Goal: Task Accomplishment & Management: Manage account settings

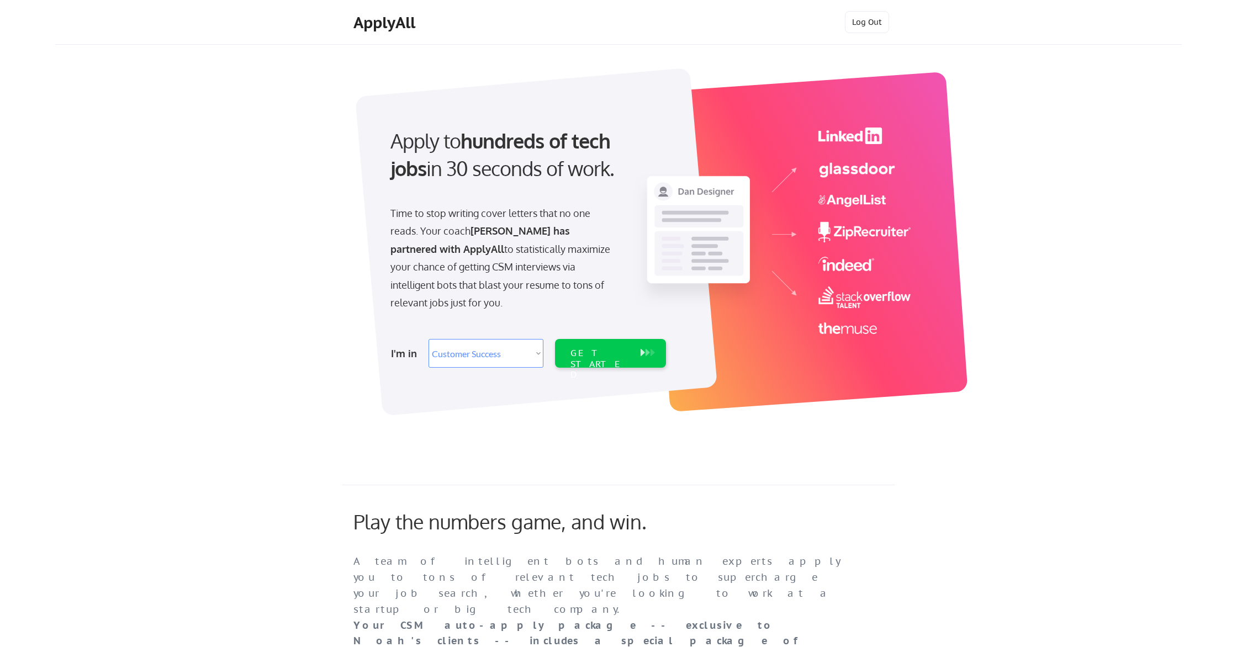
select select ""sales""
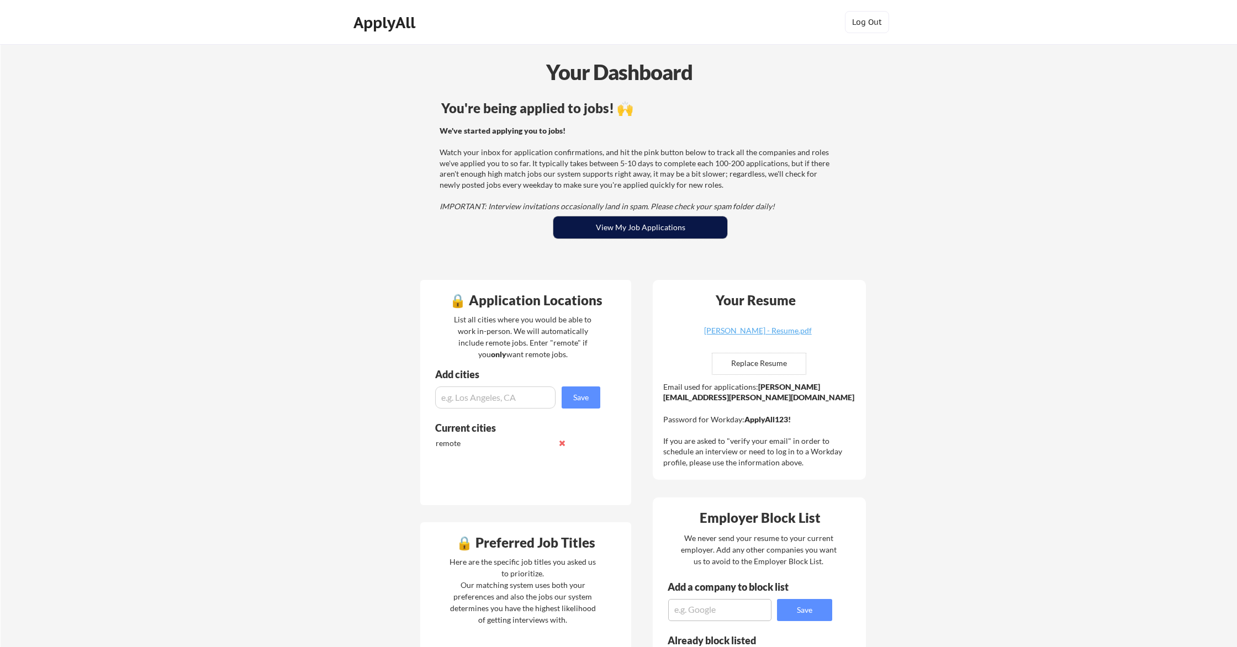
click at [646, 230] on button "View My Job Applications" at bounding box center [640, 227] width 174 height 22
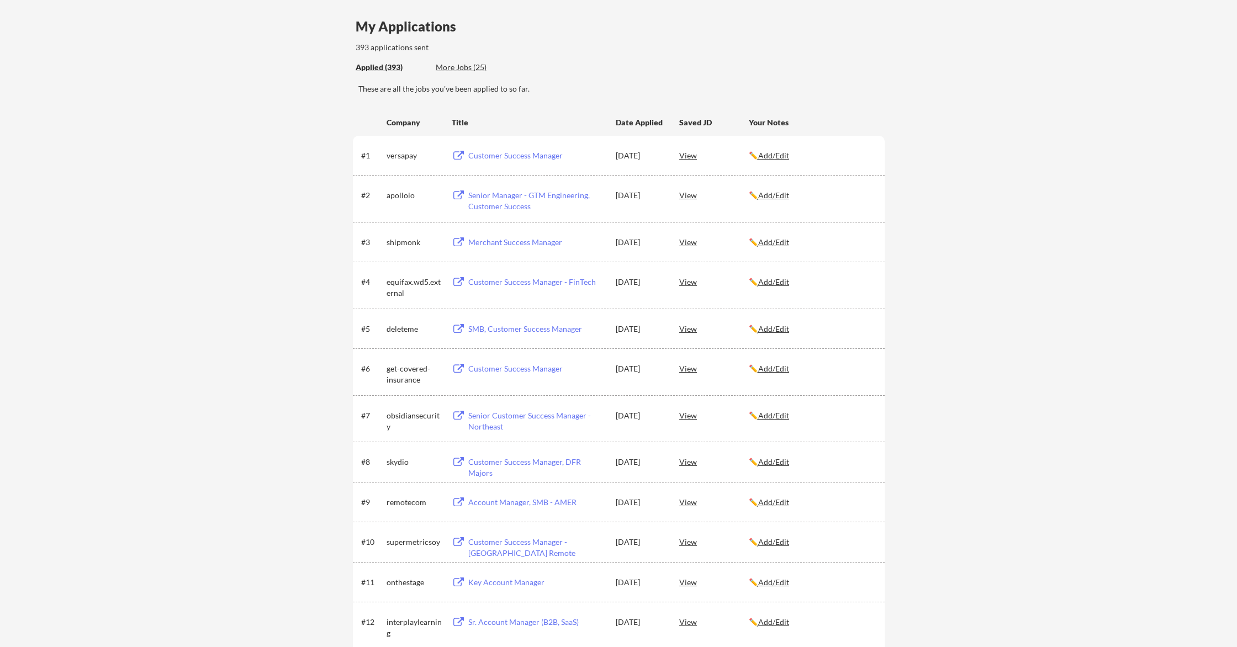
scroll to position [77, 0]
